Goal: Check status: Check status

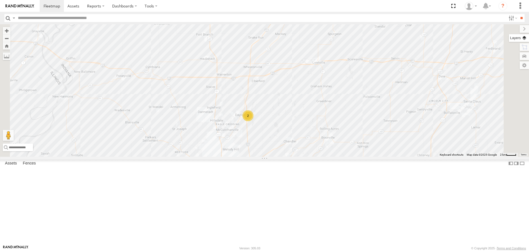
click at [522, 37] on label at bounding box center [519, 38] width 20 height 8
click at [0, 0] on span "Basemaps" at bounding box center [0, 0] width 0 height 0
click at [0, 0] on span "Satellite + Roadmap" at bounding box center [0, 0] width 0 height 0
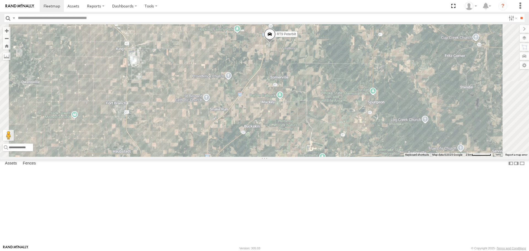
drag, startPoint x: 387, startPoint y: 68, endPoint x: 345, endPoint y: 170, distance: 110.6
click at [345, 157] on div "RT8 2015 Mack RT9 Peterbilt 2" at bounding box center [264, 90] width 529 height 132
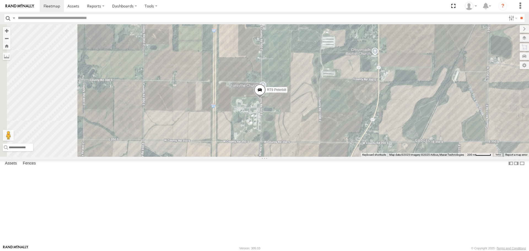
drag, startPoint x: 286, startPoint y: 196, endPoint x: 354, endPoint y: 151, distance: 81.4
click at [354, 151] on div "RT8 2015 Mack RT9 Peterbilt" at bounding box center [264, 90] width 529 height 132
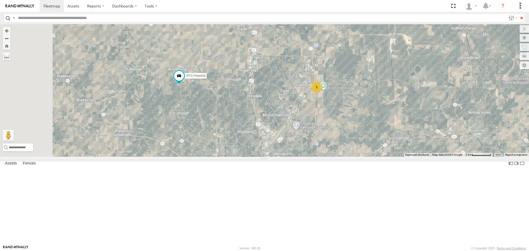
drag, startPoint x: 231, startPoint y: 193, endPoint x: 258, endPoint y: 140, distance: 60.0
click at [258, 140] on div "RT9 Peterbilt 3" at bounding box center [264, 90] width 529 height 132
